Goal: Information Seeking & Learning: Learn about a topic

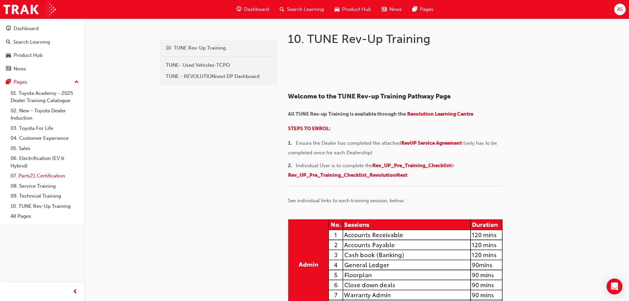
click at [42, 177] on link "07. Parts21 Certification" at bounding box center [45, 176] width 74 height 10
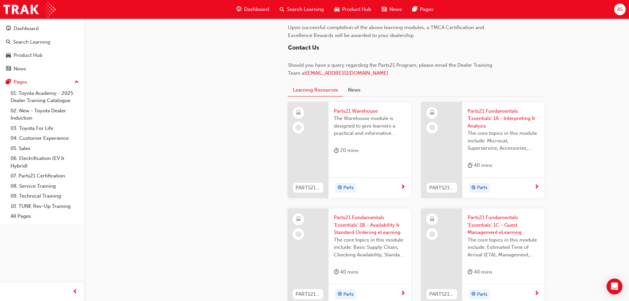
scroll to position [693, 0]
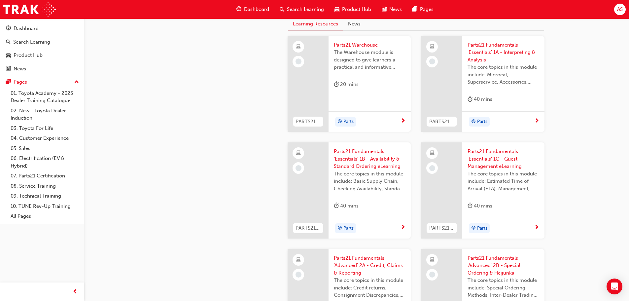
click at [341, 45] on span "Parts21 Warehouse" at bounding box center [370, 45] width 72 height 8
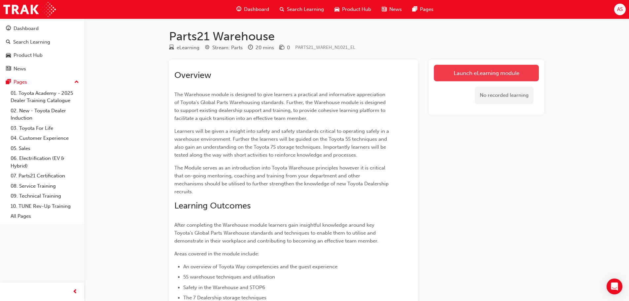
click at [529, 65] on link "Launch eLearning module" at bounding box center [486, 73] width 105 height 17
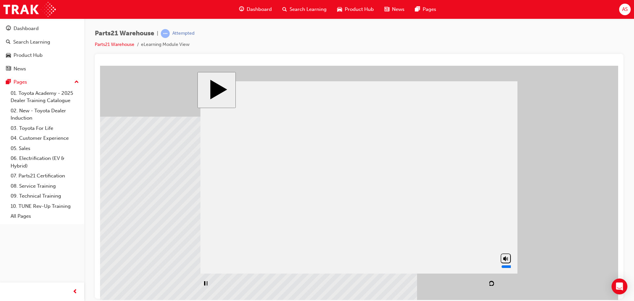
click at [503, 260] on polygon "volume" at bounding box center [504, 257] width 3 height 5
type input "0"
click at [497, 278] on button "NEXT" at bounding box center [501, 283] width 23 height 10
click at [505, 283] on div "NEXT" at bounding box center [502, 283] width 18 height 5
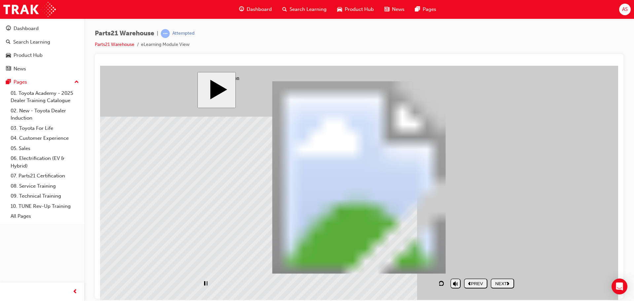
click at [505, 283] on nav "PREV NEXT SUBMIT" at bounding box center [489, 282] width 50 height 15
click at [507, 282] on icon "next" at bounding box center [508, 283] width 3 height 4
click at [508, 285] on div "NEXT" at bounding box center [502, 283] width 18 height 5
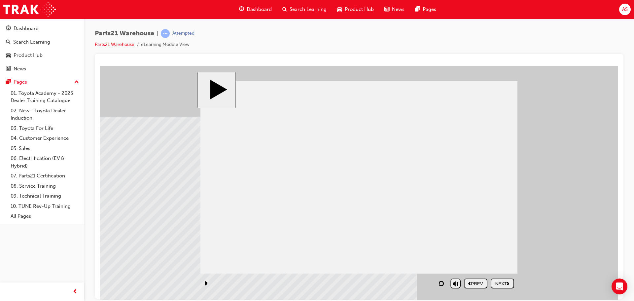
click at [496, 285] on div "NEXT" at bounding box center [502, 283] width 18 height 5
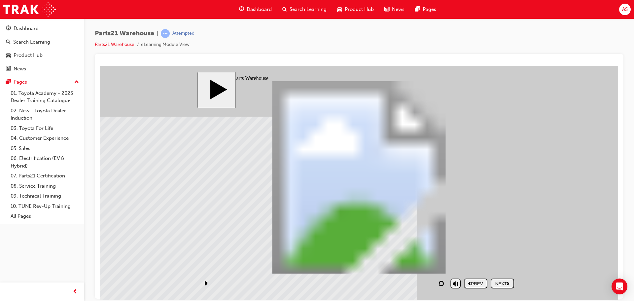
click at [503, 282] on div "NEXT" at bounding box center [502, 283] width 18 height 5
click at [503, 286] on button "NEXT" at bounding box center [501, 283] width 23 height 10
drag, startPoint x: 356, startPoint y: 221, endPoint x: 428, endPoint y: 215, distance: 72.6
drag, startPoint x: 446, startPoint y: 192, endPoint x: 451, endPoint y: 207, distance: 15.8
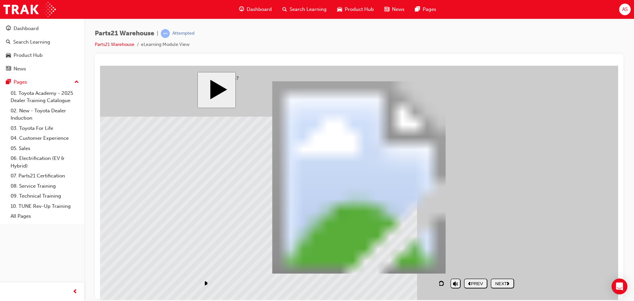
drag, startPoint x: 460, startPoint y: 227, endPoint x: 455, endPoint y: 226, distance: 5.3
click at [502, 281] on div "NEXT" at bounding box center [502, 283] width 18 height 5
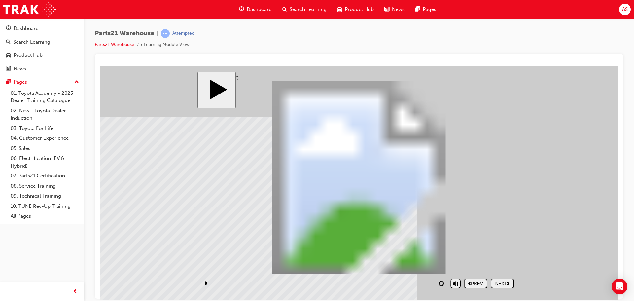
click at [511, 284] on div "NEXT" at bounding box center [502, 283] width 18 height 5
click at [504, 284] on div "NEXT" at bounding box center [502, 283] width 18 height 5
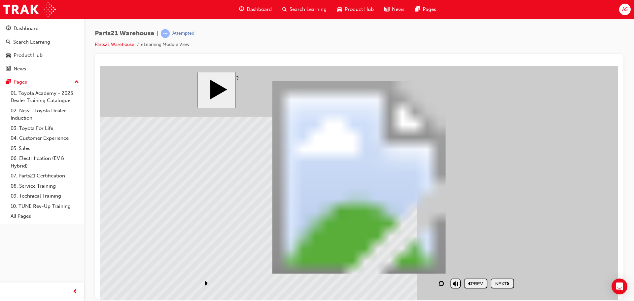
drag, startPoint x: 504, startPoint y: 284, endPoint x: 486, endPoint y: 261, distance: 29.3
click at [509, 286] on button "NEXT" at bounding box center [501, 283] width 23 height 10
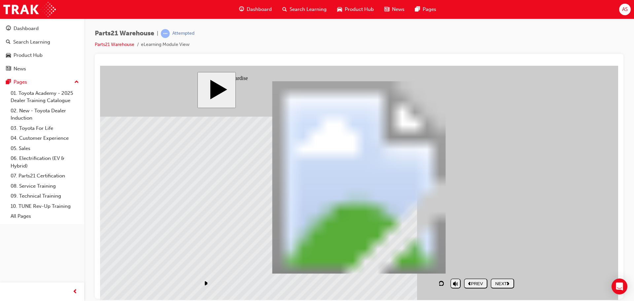
click at [503, 285] on div "NEXT" at bounding box center [502, 283] width 18 height 5
click at [507, 282] on div "NEXT" at bounding box center [502, 283] width 18 height 5
click at [508, 286] on button "NEXT" at bounding box center [501, 283] width 23 height 10
click at [503, 279] on button "NEXT" at bounding box center [501, 283] width 23 height 10
click at [502, 281] on div "NEXT" at bounding box center [502, 283] width 18 height 5
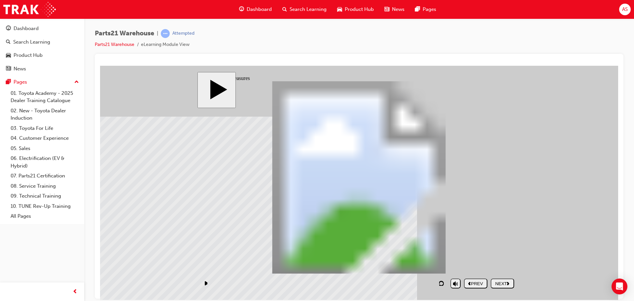
click at [498, 284] on div "NEXT" at bounding box center [502, 283] width 18 height 5
click at [501, 285] on div "NEXT" at bounding box center [502, 283] width 18 height 5
click at [508, 282] on button "NEXT" at bounding box center [501, 283] width 23 height 10
click at [500, 285] on div "NEXT" at bounding box center [502, 283] width 18 height 5
drag, startPoint x: 496, startPoint y: 285, endPoint x: 496, endPoint y: 281, distance: 4.3
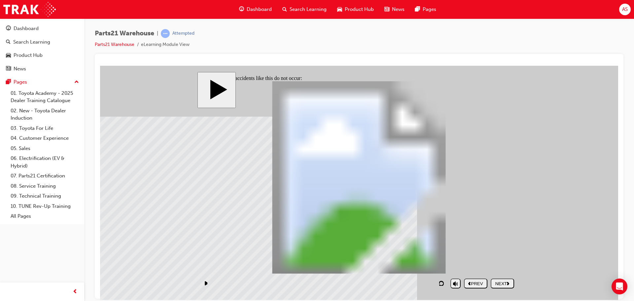
click at [496, 285] on div "NEXT" at bounding box center [502, 283] width 18 height 5
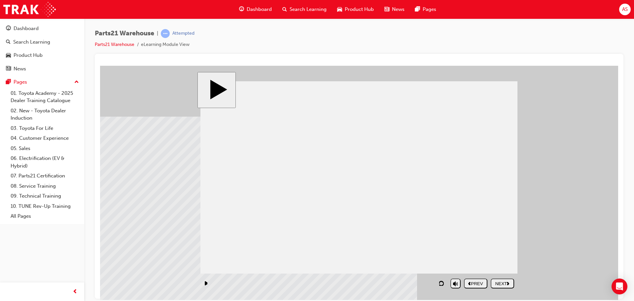
click at [503, 283] on div "NEXT" at bounding box center [502, 283] width 18 height 5
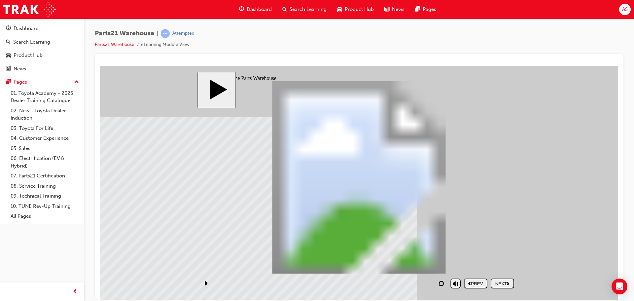
click at [503, 283] on div "NEXT" at bounding box center [502, 283] width 18 height 5
click at [501, 282] on div "NEXT" at bounding box center [502, 283] width 18 height 5
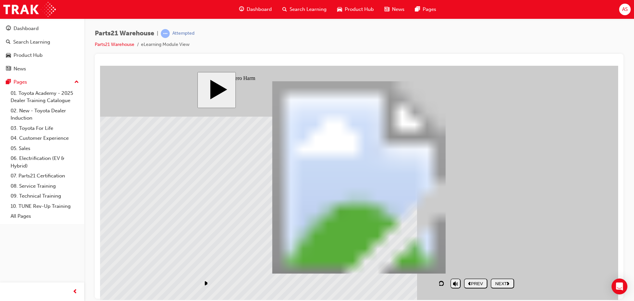
click at [320, 223] on div "Rectangle 1 Electric shocks Rectangle 1 Hit by vehicles Rectangle 1 Crushed by …" at bounding box center [358, 180] width 317 height 198
click at [511, 281] on div "NEXT" at bounding box center [502, 283] width 18 height 5
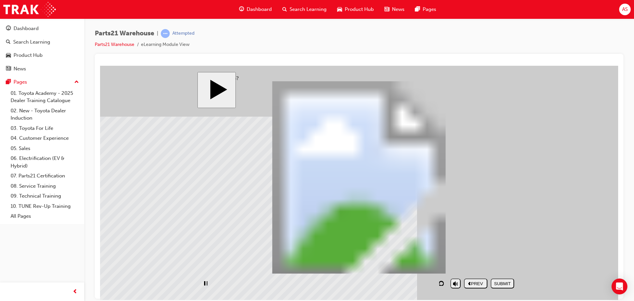
drag, startPoint x: 346, startPoint y: 232, endPoint x: 308, endPoint y: 242, distance: 39.6
drag, startPoint x: 386, startPoint y: 258, endPoint x: 401, endPoint y: 242, distance: 22.7
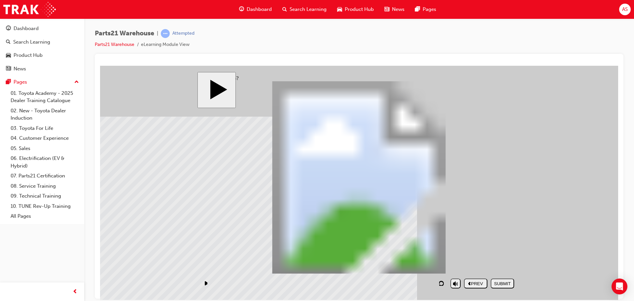
drag, startPoint x: 382, startPoint y: 256, endPoint x: 269, endPoint y: 126, distance: 172.9
drag, startPoint x: 458, startPoint y: 258, endPoint x: 274, endPoint y: 154, distance: 212.1
drag, startPoint x: 268, startPoint y: 152, endPoint x: 487, endPoint y: 148, distance: 218.9
drag, startPoint x: 478, startPoint y: 226, endPoint x: 261, endPoint y: 173, distance: 224.0
drag, startPoint x: 272, startPoint y: 182, endPoint x: 270, endPoint y: 161, distance: 20.6
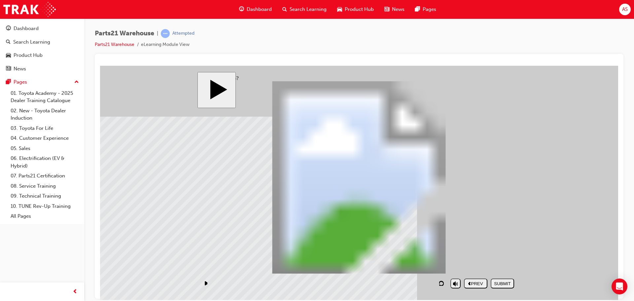
drag, startPoint x: 344, startPoint y: 228, endPoint x: 266, endPoint y: 174, distance: 94.9
drag, startPoint x: 411, startPoint y: 237, endPoint x: 472, endPoint y: 183, distance: 81.4
click at [505, 281] on div "SUBMIT" at bounding box center [502, 283] width 18 height 5
drag, startPoint x: 373, startPoint y: 263, endPoint x: 244, endPoint y: 132, distance: 183.7
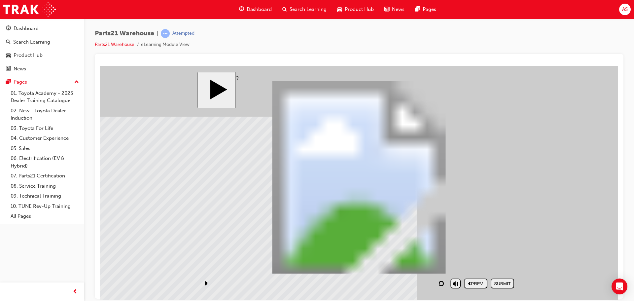
drag, startPoint x: 486, startPoint y: 230, endPoint x: 488, endPoint y: 144, distance: 85.8
drag, startPoint x: 272, startPoint y: 126, endPoint x: 341, endPoint y: 235, distance: 129.5
drag, startPoint x: 368, startPoint y: 245, endPoint x: 245, endPoint y: 119, distance: 175.3
drag, startPoint x: 435, startPoint y: 255, endPoint x: 464, endPoint y: 176, distance: 84.7
drag, startPoint x: 404, startPoint y: 235, endPoint x: 235, endPoint y: 162, distance: 183.5
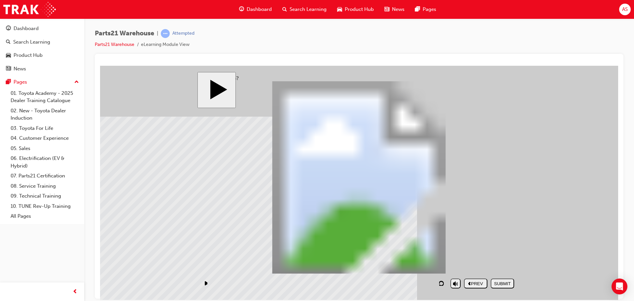
drag, startPoint x: 330, startPoint y: 224, endPoint x: 255, endPoint y: 173, distance: 90.3
click at [503, 286] on div "SUBMIT" at bounding box center [502, 283] width 18 height 5
click at [510, 279] on button "NEXT" at bounding box center [501, 283] width 23 height 10
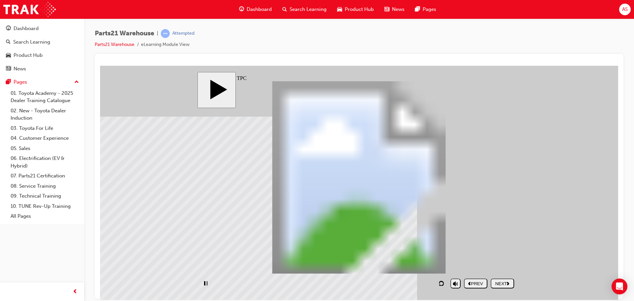
drag, startPoint x: 508, startPoint y: 184, endPoint x: 503, endPoint y: 244, distance: 60.6
click at [511, 288] on nav "PREV NEXT SUBMIT" at bounding box center [489, 282] width 50 height 15
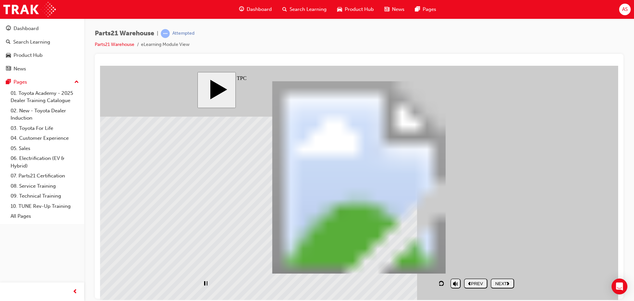
click at [511, 280] on button "NEXT" at bounding box center [501, 283] width 23 height 10
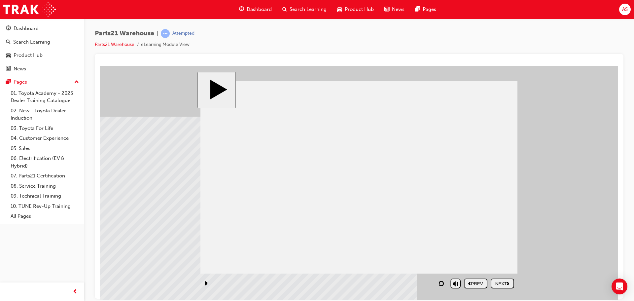
click at [498, 283] on div "NEXT" at bounding box center [502, 283] width 18 height 5
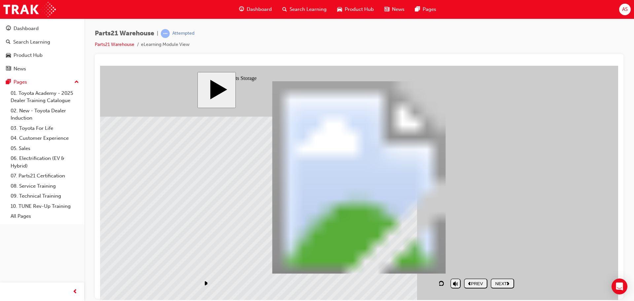
click at [497, 283] on div "NEXT" at bounding box center [502, 283] width 18 height 5
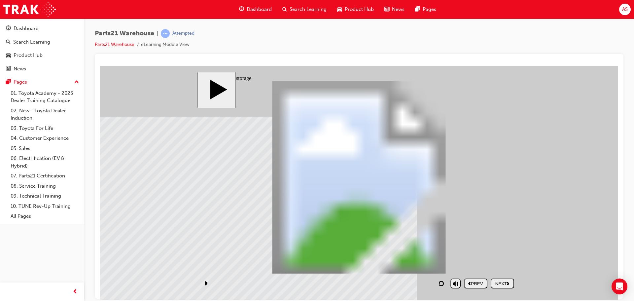
click at [505, 285] on div "NEXT" at bounding box center [502, 283] width 18 height 5
click at [505, 283] on div "NEXT" at bounding box center [502, 283] width 18 height 5
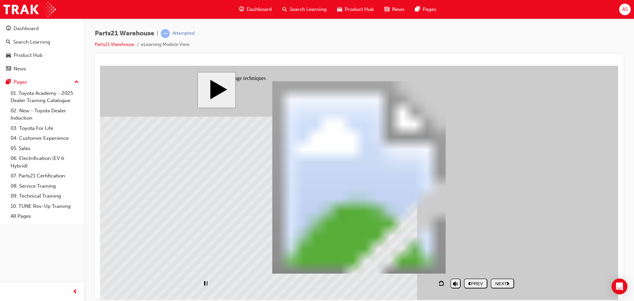
drag, startPoint x: 230, startPoint y: 155, endPoint x: 222, endPoint y: 168, distance: 15.4
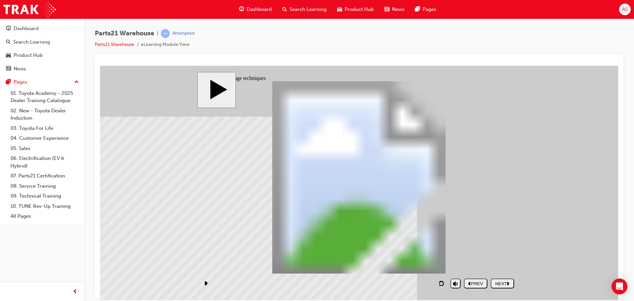
click at [224, 162] on div "Rectangle 3 2 Vertical storage Rectangle 3 1 Storage by product PARTS21 Warehou…" at bounding box center [358, 180] width 317 height 198
drag, startPoint x: 215, startPoint y: 190, endPoint x: 212, endPoint y: 193, distance: 4.0
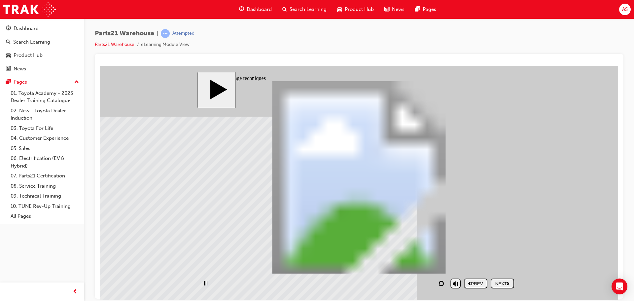
drag, startPoint x: 213, startPoint y: 201, endPoint x: 215, endPoint y: 211, distance: 9.8
click at [224, 219] on div "Rectangle 3 5 Separate location for each part number Rectangle 3 4 Heavy parts …" at bounding box center [358, 180] width 317 height 198
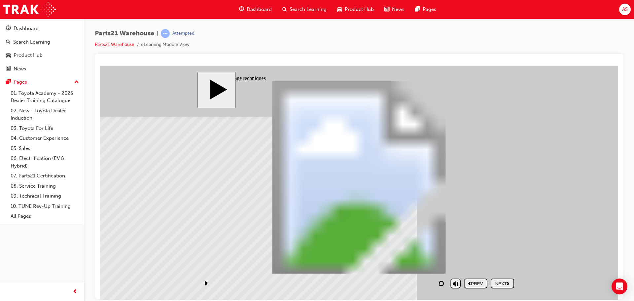
click at [507, 283] on div "NEXT" at bounding box center [502, 283] width 18 height 5
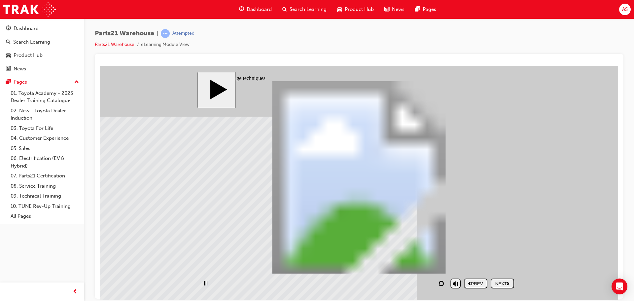
click at [493, 284] on div "NEXT" at bounding box center [502, 283] width 18 height 5
drag, startPoint x: 209, startPoint y: 268, endPoint x: 216, endPoint y: 266, distance: 6.7
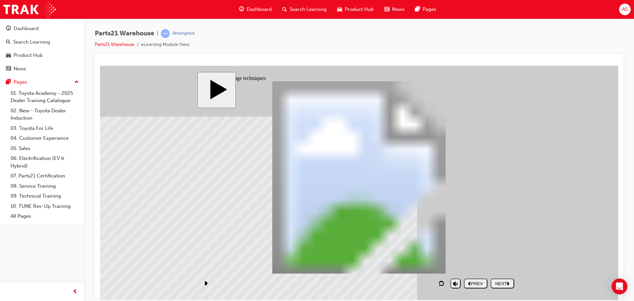
drag, startPoint x: 371, startPoint y: 183, endPoint x: 364, endPoint y: 167, distance: 17.0
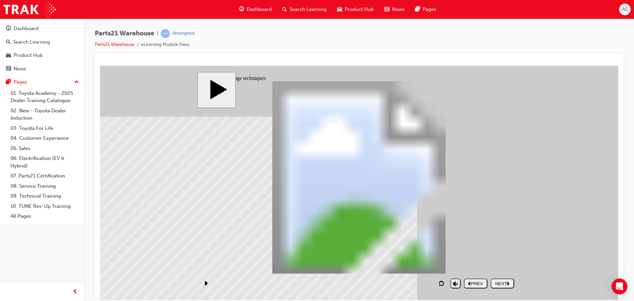
click at [495, 285] on div "NEXT" at bounding box center [502, 283] width 18 height 5
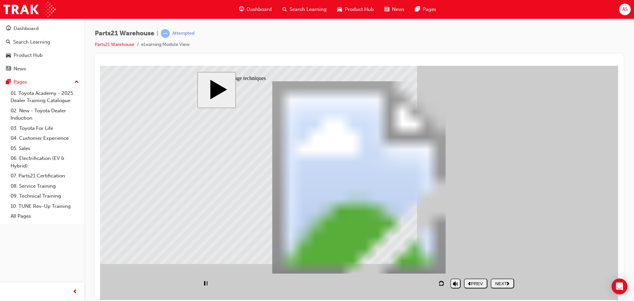
click at [207, 283] on icon "play/pause" at bounding box center [205, 282] width 4 height 5
type input "9"
drag, startPoint x: 497, startPoint y: 272, endPoint x: 503, endPoint y: 269, distance: 5.8
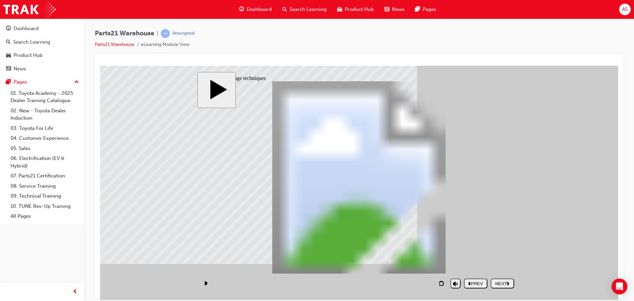
click at [500, 282] on div "NEXT" at bounding box center [502, 283] width 18 height 5
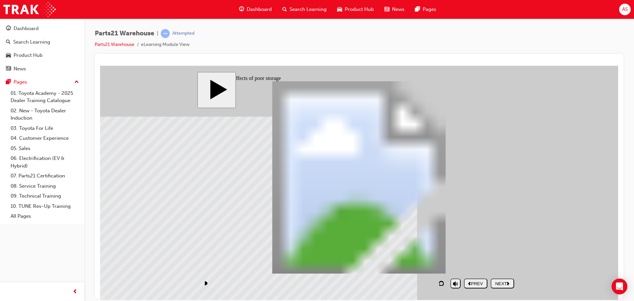
click at [515, 285] on section "PREV NEXT SUBMIT" at bounding box center [357, 282] width 320 height 15
click at [511, 285] on div "NEXT" at bounding box center [502, 283] width 18 height 5
drag, startPoint x: 310, startPoint y: 121, endPoint x: 308, endPoint y: 129, distance: 8.2
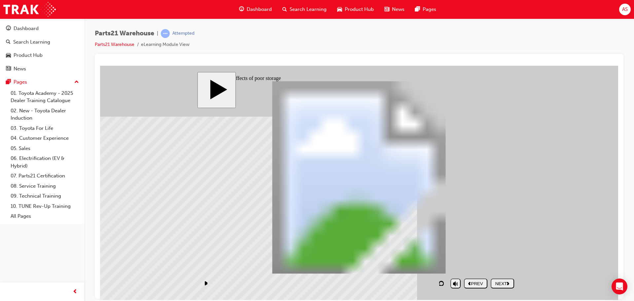
drag, startPoint x: 269, startPoint y: 204, endPoint x: 432, endPoint y: 185, distance: 164.9
drag, startPoint x: 408, startPoint y: 168, endPoint x: 419, endPoint y: 176, distance: 13.9
click at [407, 168] on div "Rectangle 1 Rectangle 1 Rectangle 1 PARTS21 Warehouse (Storage techniques) Rect…" at bounding box center [358, 180] width 317 height 198
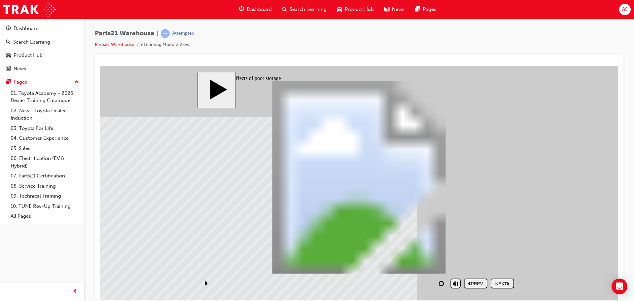
drag, startPoint x: 398, startPoint y: 178, endPoint x: 399, endPoint y: 174, distance: 4.3
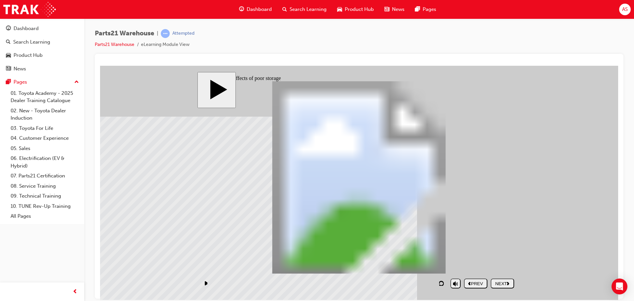
drag, startPoint x: 277, startPoint y: 201, endPoint x: 273, endPoint y: 201, distance: 4.3
click at [273, 201] on div "Rectangle 1 Rectangle 1 Rectangle 1 Rectangle 1 Rectangle 1 PARTS21 Warehouse (…" at bounding box center [358, 180] width 317 height 198
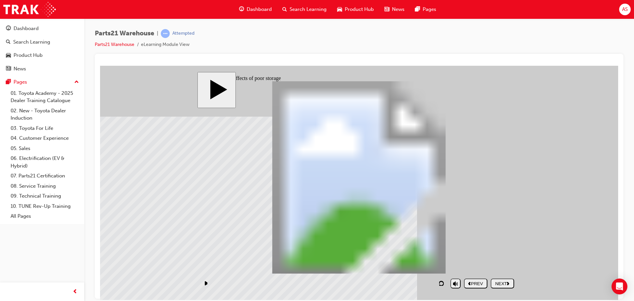
click at [507, 286] on button "NEXT" at bounding box center [501, 283] width 23 height 10
click at [503, 286] on button "SUBMIT" at bounding box center [501, 283] width 23 height 10
checkbox input "true"
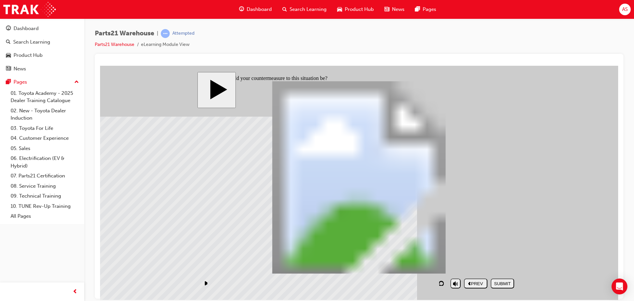
checkbox input "true"
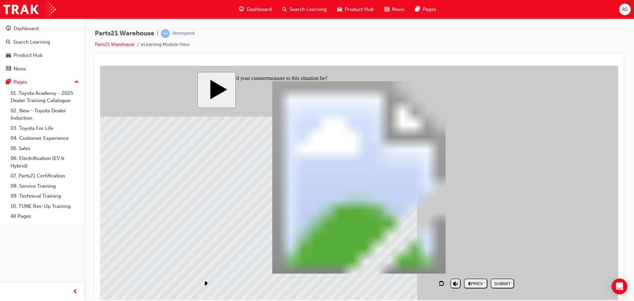
checkbox input "true"
click at [494, 285] on div "SUBMIT" at bounding box center [502, 283] width 18 height 5
checkbox input "false"
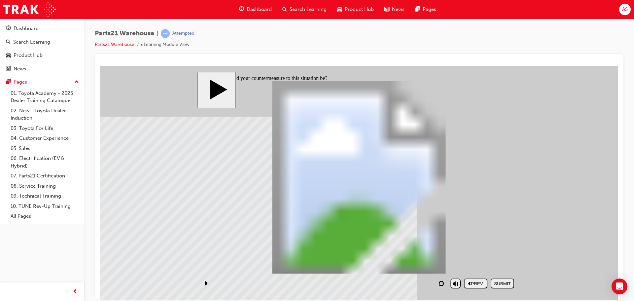
checkbox input "false"
checkbox input "true"
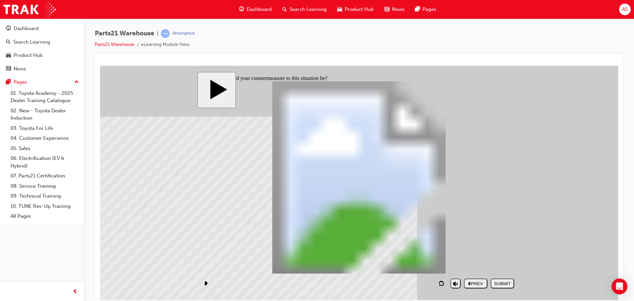
checkbox input "true"
click at [493, 285] on div "SUBMIT" at bounding box center [502, 283] width 18 height 5
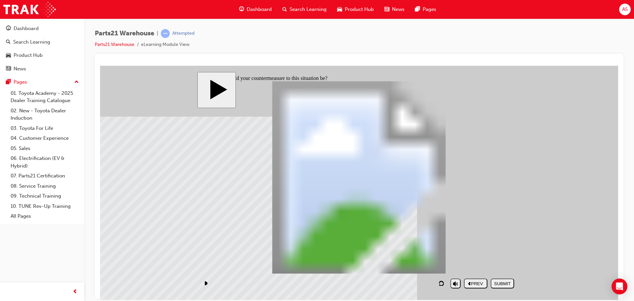
drag, startPoint x: 363, startPoint y: 149, endPoint x: 406, endPoint y: 141, distance: 43.5
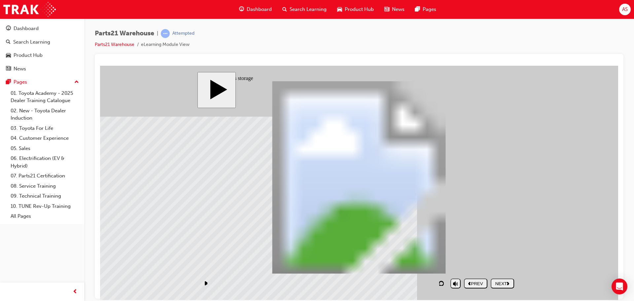
drag, startPoint x: 414, startPoint y: 144, endPoint x: 415, endPoint y: 150, distance: 5.8
drag, startPoint x: 404, startPoint y: 229, endPoint x: 399, endPoint y: 231, distance: 5.8
drag, startPoint x: 279, startPoint y: 200, endPoint x: 511, endPoint y: 258, distance: 239.3
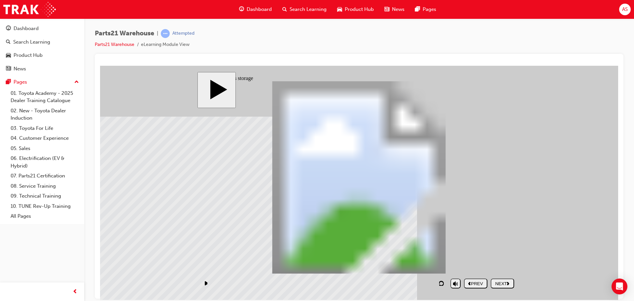
click at [507, 286] on button "NEXT" at bounding box center [501, 283] width 23 height 10
click at [505, 279] on button "NEXT" at bounding box center [501, 283] width 23 height 10
click at [511, 285] on div "NEXT" at bounding box center [502, 283] width 18 height 5
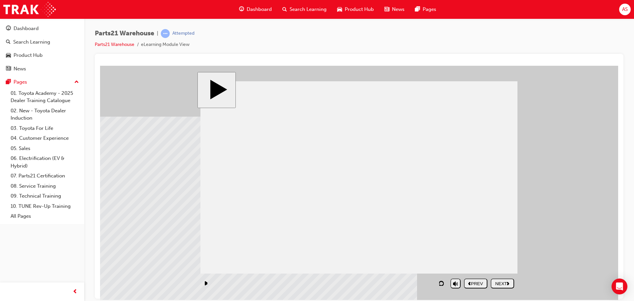
click at [504, 287] on button "NEXT" at bounding box center [501, 283] width 23 height 10
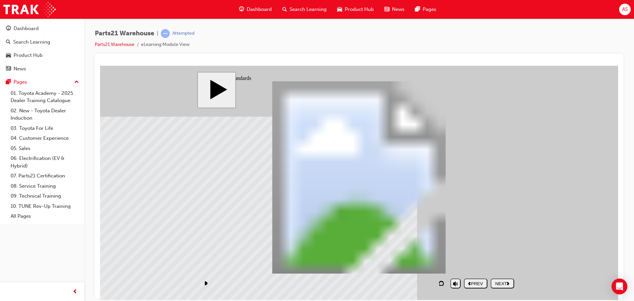
click at [500, 282] on div "NEXT" at bounding box center [502, 283] width 18 height 5
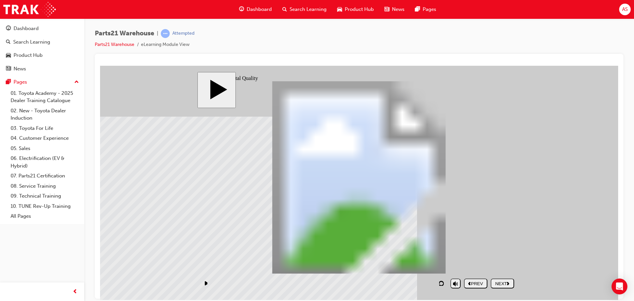
click at [498, 279] on button "NEXT" at bounding box center [501, 283] width 23 height 10
click at [504, 282] on div "SUBMIT" at bounding box center [502, 283] width 18 height 5
click at [361, 238] on div at bounding box center [358, 238] width 139 height 0
drag, startPoint x: 463, startPoint y: 149, endPoint x: 398, endPoint y: 146, distance: 64.8
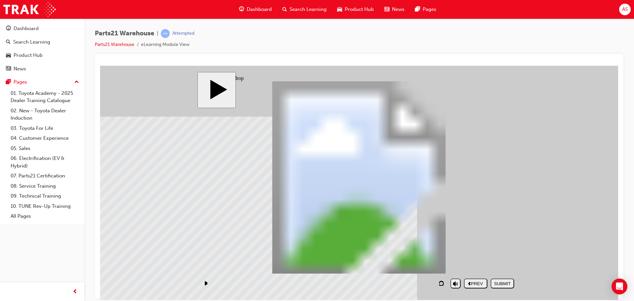
click at [508, 279] on button "SUBMIT" at bounding box center [501, 283] width 23 height 10
drag, startPoint x: 466, startPoint y: 155, endPoint x: 414, endPoint y: 158, distance: 52.2
drag, startPoint x: 387, startPoint y: 159, endPoint x: 386, endPoint y: 218, distance: 59.4
drag, startPoint x: 465, startPoint y: 242, endPoint x: 407, endPoint y: 175, distance: 88.7
click at [510, 284] on div "SUBMIT" at bounding box center [502, 283] width 18 height 5
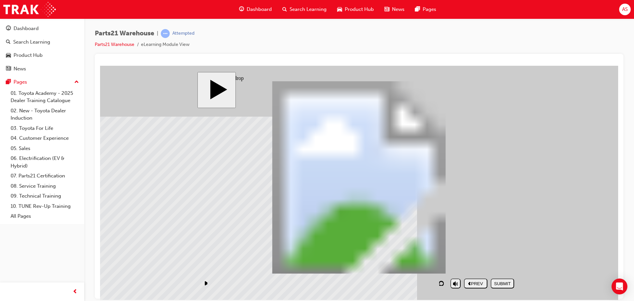
drag, startPoint x: 489, startPoint y: 147, endPoint x: 418, endPoint y: 157, distance: 71.6
drag, startPoint x: 479, startPoint y: 216, endPoint x: 382, endPoint y: 190, distance: 100.4
click at [502, 283] on div "SUBMIT" at bounding box center [502, 283] width 18 height 5
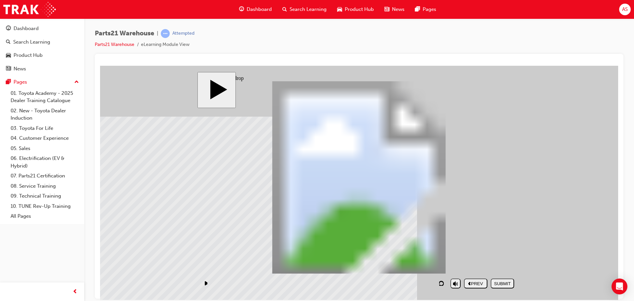
drag, startPoint x: 479, startPoint y: 158, endPoint x: 413, endPoint y: 241, distance: 105.7
drag, startPoint x: 402, startPoint y: 192, endPoint x: 403, endPoint y: 134, distance: 57.5
drag, startPoint x: 476, startPoint y: 235, endPoint x: 403, endPoint y: 234, distance: 72.6
click at [503, 282] on div "SUBMIT" at bounding box center [502, 283] width 18 height 5
drag, startPoint x: 386, startPoint y: 206, endPoint x: 379, endPoint y: 202, distance: 8.6
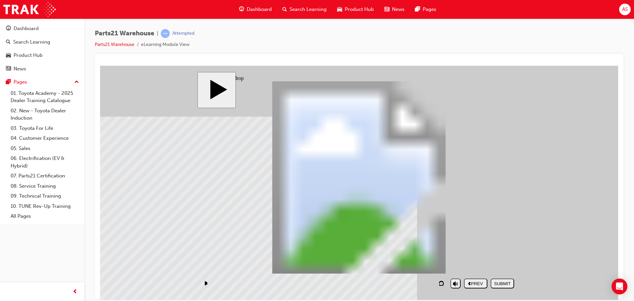
drag, startPoint x: 501, startPoint y: 233, endPoint x: 414, endPoint y: 141, distance: 126.6
drag, startPoint x: 458, startPoint y: 154, endPoint x: 390, endPoint y: 219, distance: 93.9
click at [503, 281] on div "SUBMIT" at bounding box center [502, 283] width 18 height 5
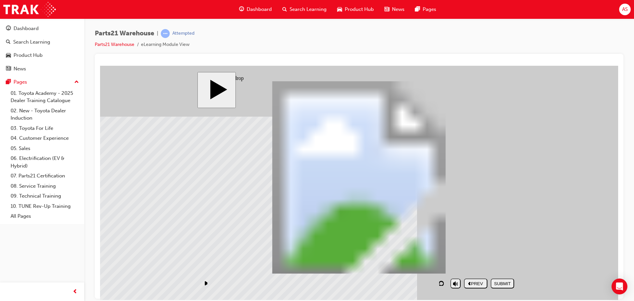
click at [498, 282] on div "NEXT" at bounding box center [502, 283] width 18 height 5
drag, startPoint x: 334, startPoint y: 220, endPoint x: 304, endPoint y: 232, distance: 32.5
drag, startPoint x: 229, startPoint y: 235, endPoint x: 244, endPoint y: 236, distance: 14.2
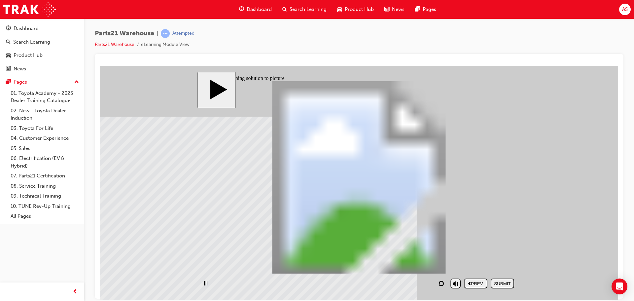
drag, startPoint x: 244, startPoint y: 237, endPoint x: 359, endPoint y: 203, distance: 120.5
drag, startPoint x: 241, startPoint y: 240, endPoint x: 291, endPoint y: 221, distance: 53.6
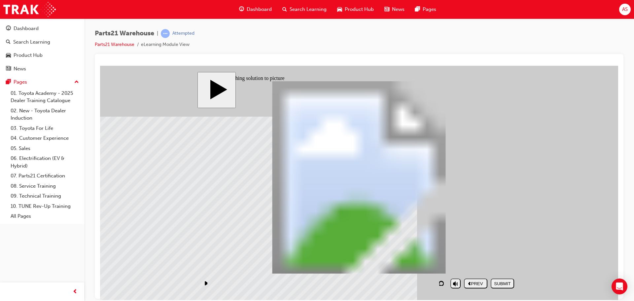
drag, startPoint x: 262, startPoint y: 241, endPoint x: 504, endPoint y: 198, distance: 245.1
drag, startPoint x: 480, startPoint y: 242, endPoint x: 253, endPoint y: 211, distance: 229.2
drag, startPoint x: 331, startPoint y: 250, endPoint x: 424, endPoint y: 201, distance: 104.7
drag, startPoint x: 409, startPoint y: 235, endPoint x: 357, endPoint y: 210, distance: 57.1
click at [505, 282] on div "SUBMIT" at bounding box center [502, 283] width 18 height 5
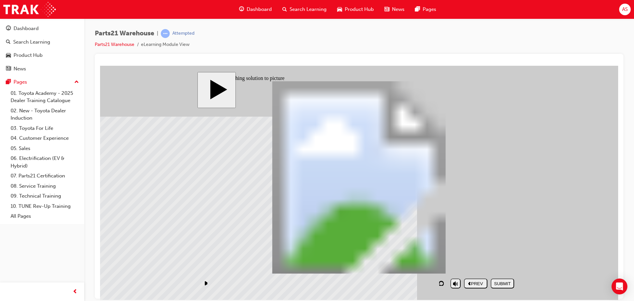
drag, startPoint x: 345, startPoint y: 208, endPoint x: 369, endPoint y: 198, distance: 26.4
drag, startPoint x: 268, startPoint y: 231, endPoint x: 426, endPoint y: 189, distance: 164.4
drag, startPoint x: 338, startPoint y: 246, endPoint x: 265, endPoint y: 204, distance: 84.4
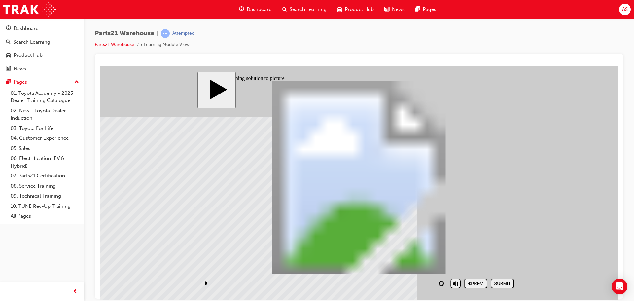
drag, startPoint x: 494, startPoint y: 213, endPoint x: 491, endPoint y: 196, distance: 17.1
drag, startPoint x: 412, startPoint y: 238, endPoint x: 334, endPoint y: 204, distance: 84.7
click at [504, 278] on nav "PREV NEXT SUBMIT" at bounding box center [489, 282] width 50 height 15
click at [501, 283] on div "SUBMIT" at bounding box center [502, 283] width 18 height 5
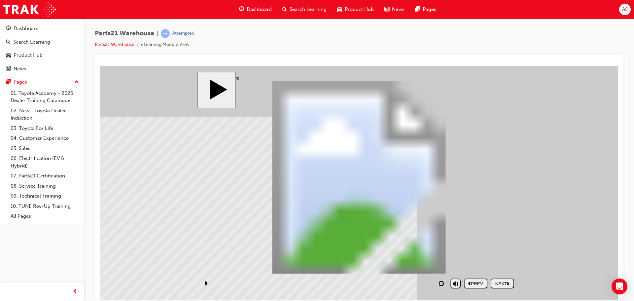
click at [507, 283] on div "NEXT" at bounding box center [502, 283] width 18 height 5
click at [510, 280] on button "NEXT" at bounding box center [501, 283] width 23 height 10
click at [505, 284] on div "NEXT" at bounding box center [502, 283] width 18 height 5
click at [504, 290] on nav "PREV NEXT SUBMIT" at bounding box center [489, 282] width 50 height 15
click at [504, 285] on div "NEXT" at bounding box center [502, 283] width 18 height 5
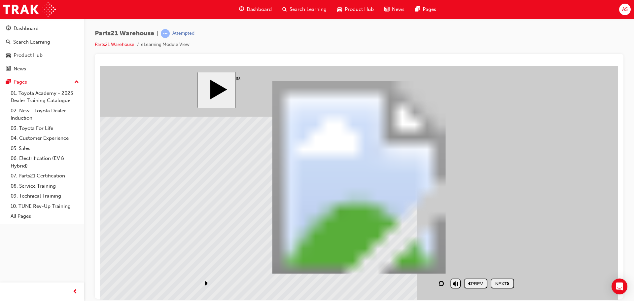
click at [504, 289] on nav "PREV NEXT SUBMIT" at bounding box center [489, 282] width 50 height 15
click at [508, 283] on polygon "next" at bounding box center [508, 282] width 2 height 3
click at [511, 281] on div "NEXT" at bounding box center [502, 283] width 18 height 5
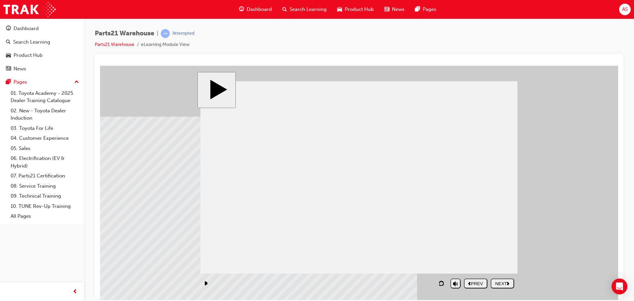
click at [503, 281] on div "NEXT" at bounding box center [502, 283] width 18 height 5
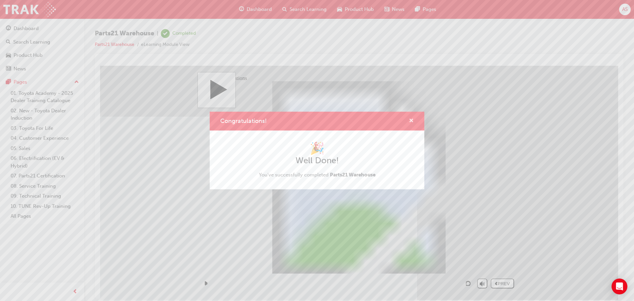
click at [411, 118] on span "cross-icon" at bounding box center [411, 121] width 5 height 6
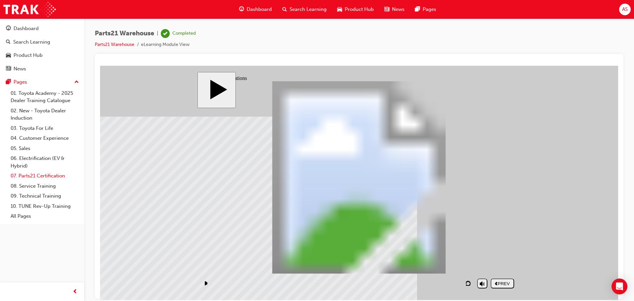
click at [52, 175] on link "07. Parts21 Certification" at bounding box center [45, 176] width 74 height 10
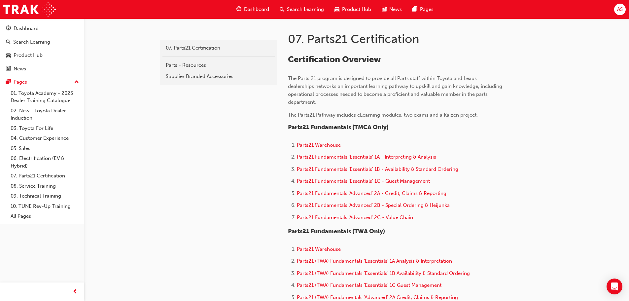
scroll to position [99, 0]
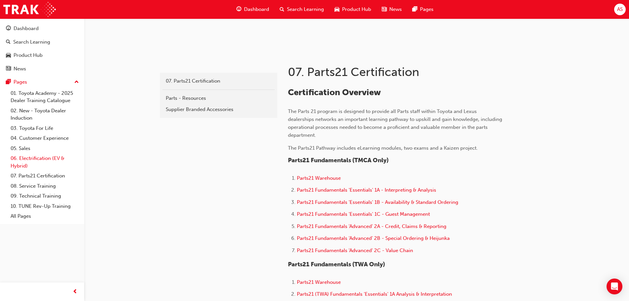
click at [53, 158] on link "06. Electrification (EV & Hybrid)" at bounding box center [45, 161] width 74 height 17
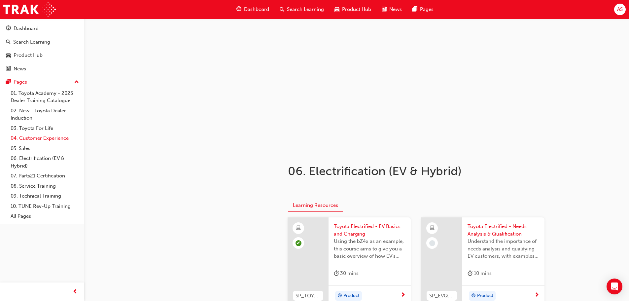
click at [52, 137] on link "04. Customer Experience" at bounding box center [45, 138] width 74 height 10
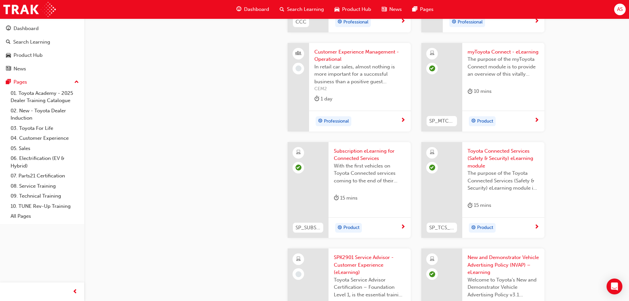
scroll to position [1089, 0]
